Goal: Information Seeking & Learning: Learn about a topic

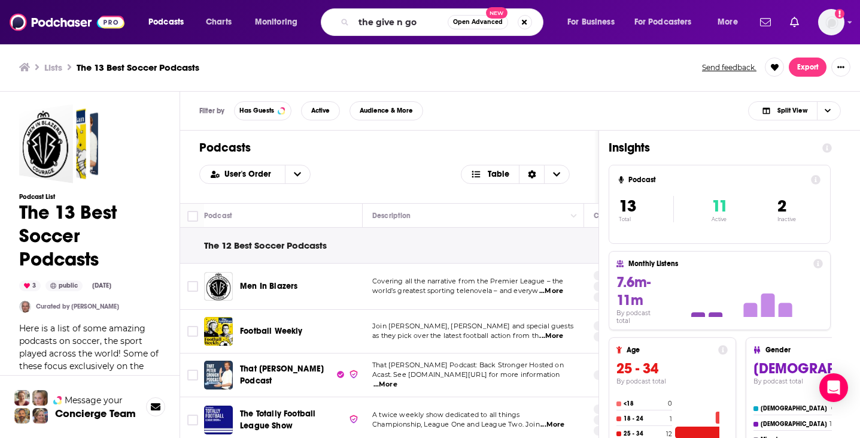
type input "the give n go"
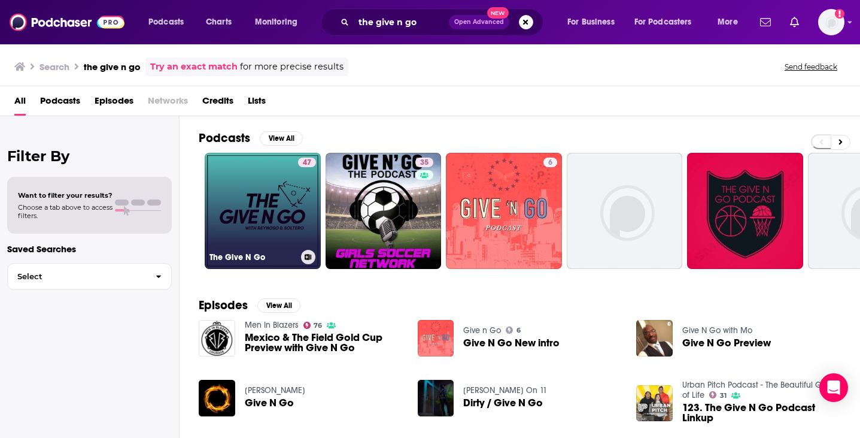
click at [280, 183] on link "47 The Give N Go" at bounding box center [263, 211] width 116 height 116
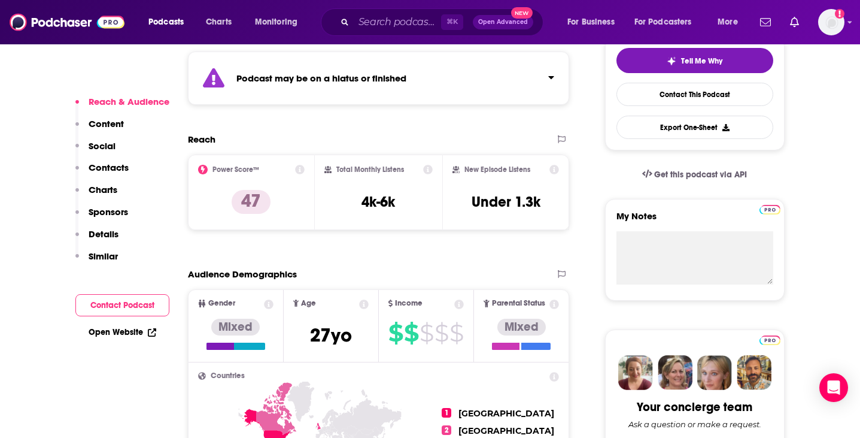
scroll to position [271, 0]
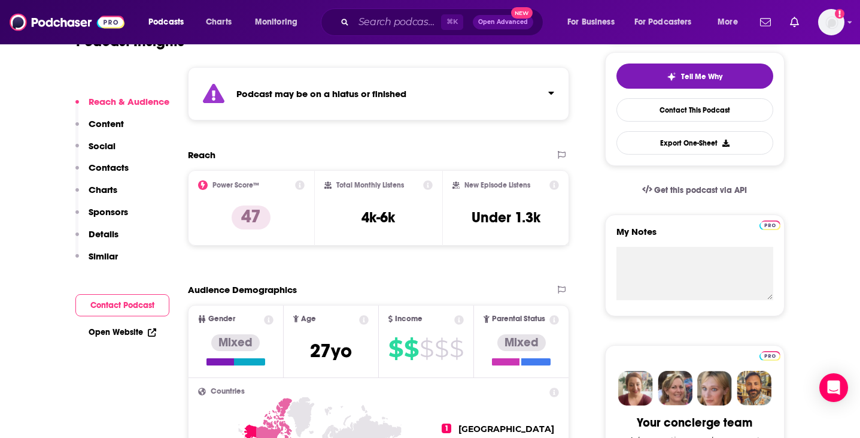
click at [301, 188] on icon at bounding box center [300, 185] width 10 height 10
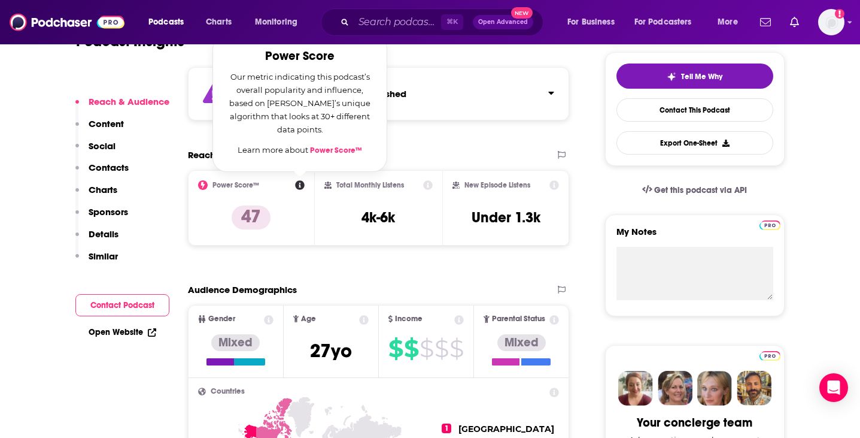
click at [344, 150] on link "Power Score™" at bounding box center [336, 150] width 52 height 10
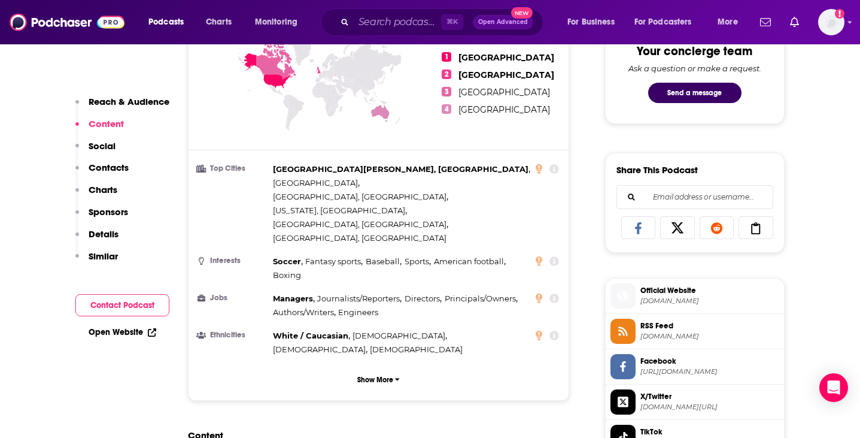
scroll to position [0, 0]
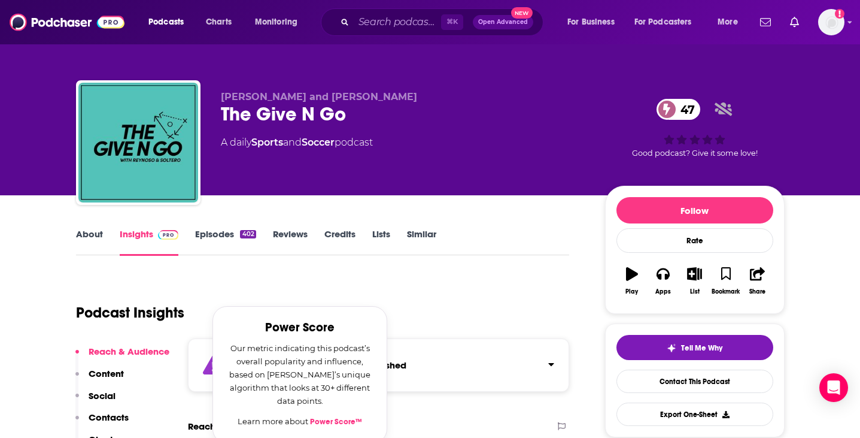
click at [685, 104] on span "47" at bounding box center [685, 109] width 32 height 21
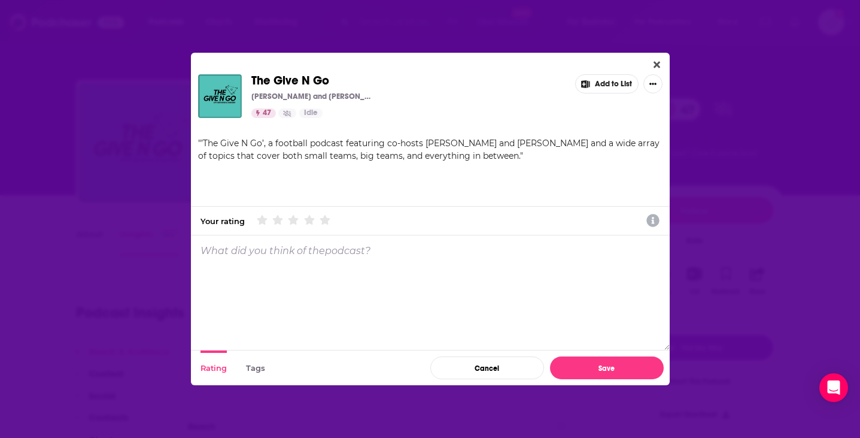
click at [259, 372] on button "Tags" at bounding box center [255, 367] width 19 height 35
click at [660, 67] on icon "Close" at bounding box center [657, 65] width 7 height 7
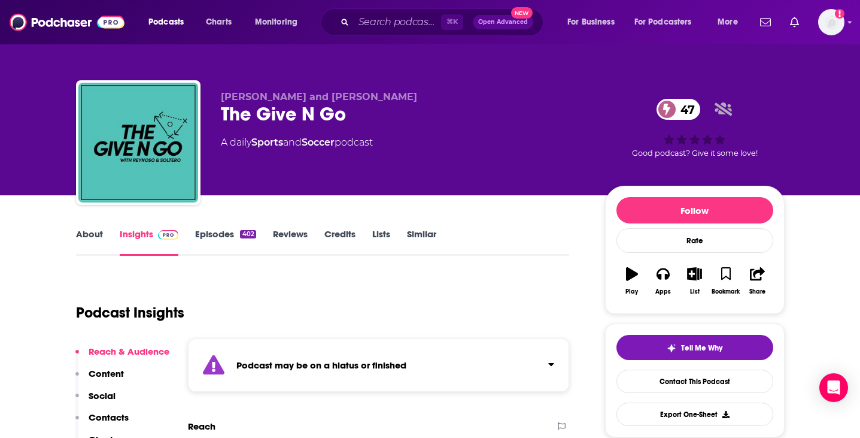
scroll to position [368, 0]
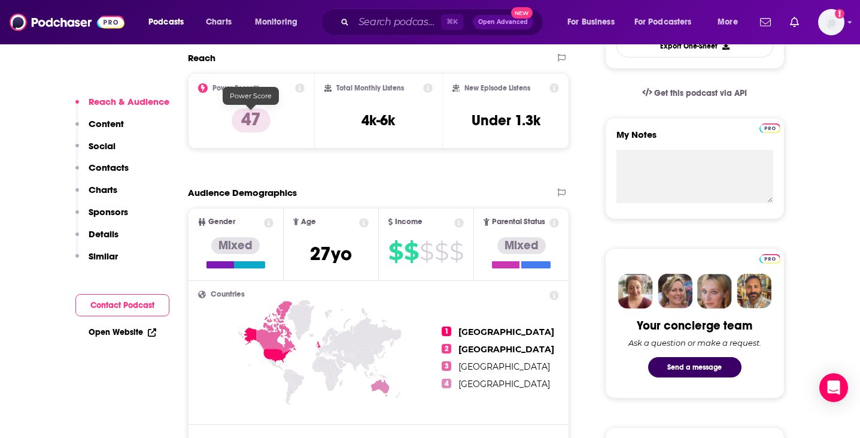
click at [254, 115] on p "47" at bounding box center [251, 120] width 39 height 24
click at [202, 86] on icon at bounding box center [203, 88] width 10 height 10
click at [301, 95] on div "Power Score™ 47" at bounding box center [251, 110] width 107 height 55
click at [298, 90] on icon at bounding box center [300, 88] width 10 height 10
click at [341, 56] on link "Power Score™" at bounding box center [336, 53] width 52 height 10
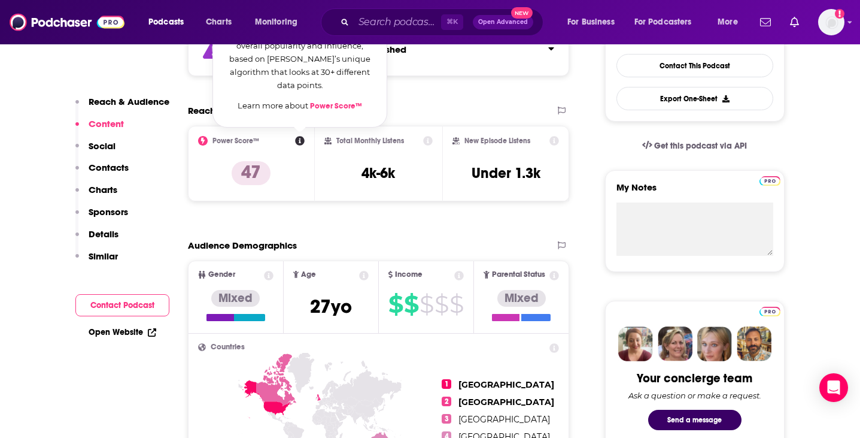
scroll to position [315, 0]
